Goal: Find specific page/section: Find specific page/section

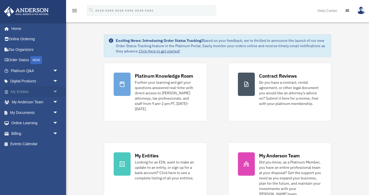
click at [37, 93] on link "My Entities arrow_drop_down" at bounding box center [35, 91] width 62 height 11
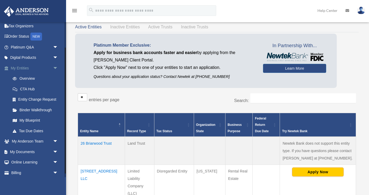
scroll to position [36, 0]
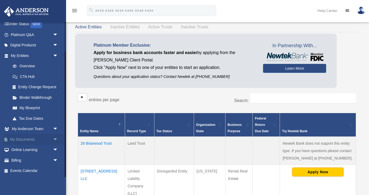
click at [48, 137] on link "My Documents arrow_drop_down" at bounding box center [35, 139] width 62 height 11
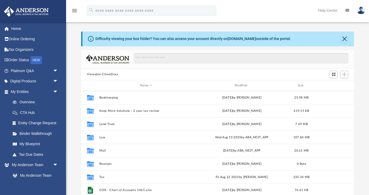
scroll to position [120, 272]
